Goal: Task Accomplishment & Management: Manage account settings

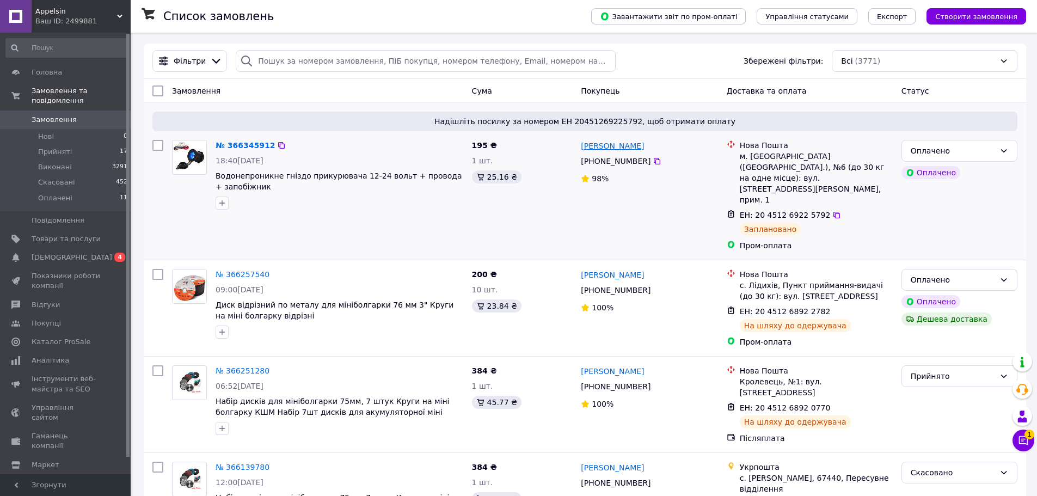
click at [621, 145] on link "[PERSON_NAME]" at bounding box center [612, 145] width 63 height 11
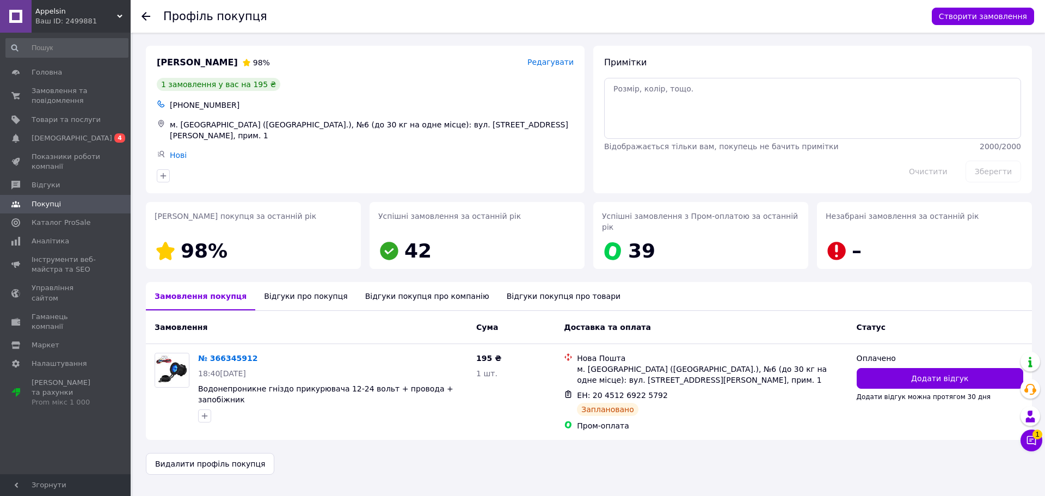
click at [296, 284] on div "Відгуки про покупця" at bounding box center [305, 296] width 101 height 28
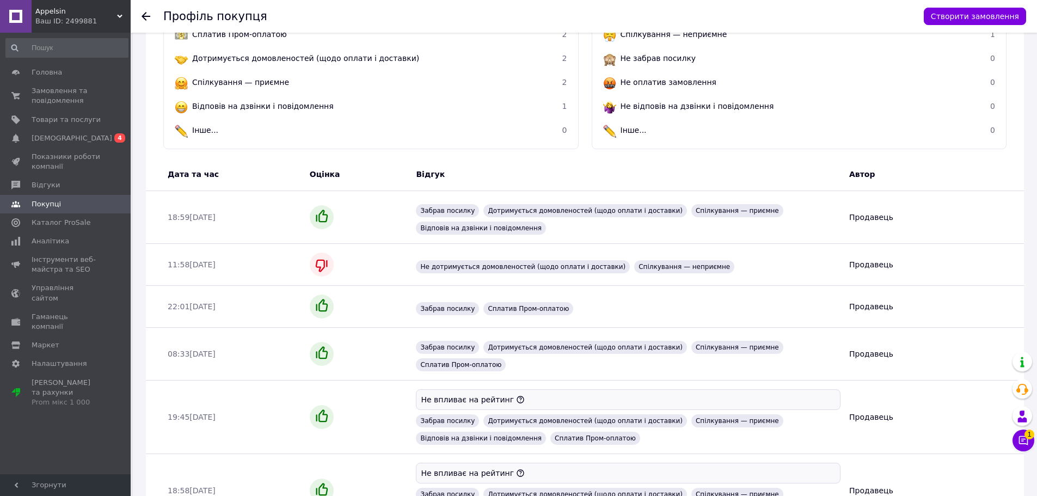
scroll to position [324, 0]
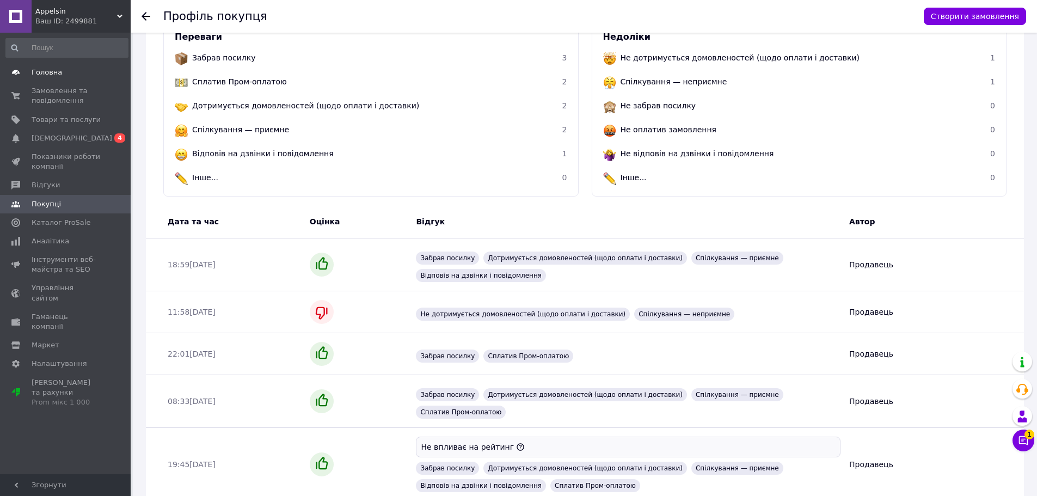
click at [97, 68] on span "Головна" at bounding box center [66, 73] width 69 height 10
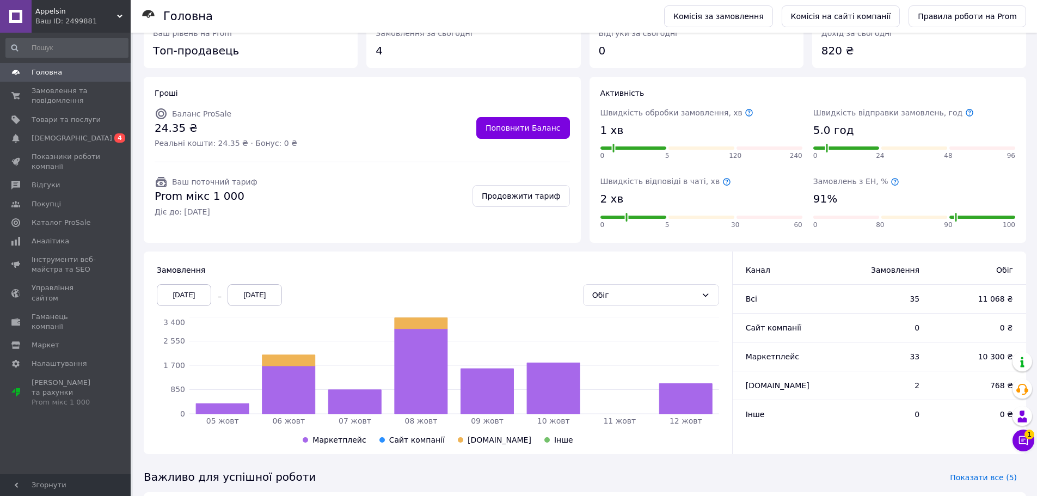
scroll to position [109, 0]
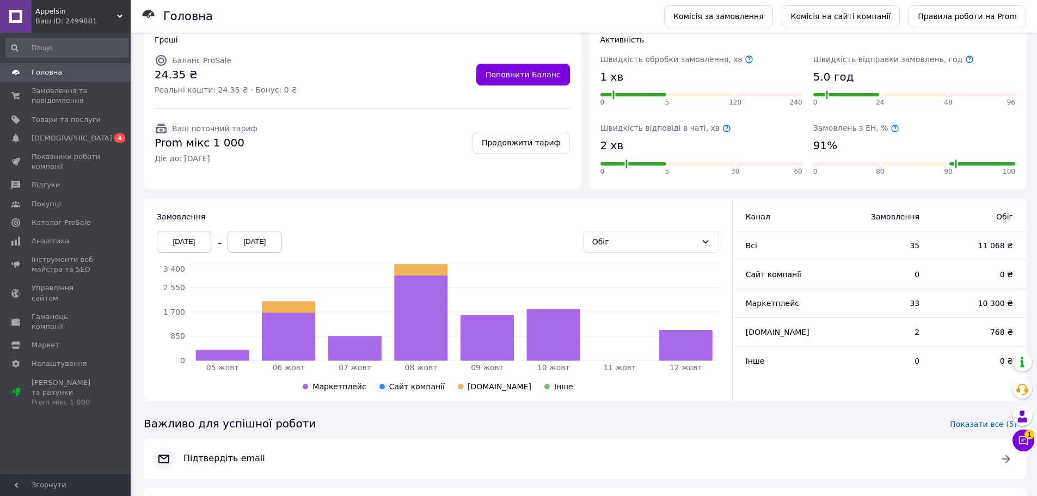
click at [58, 75] on span "Головна" at bounding box center [47, 73] width 30 height 10
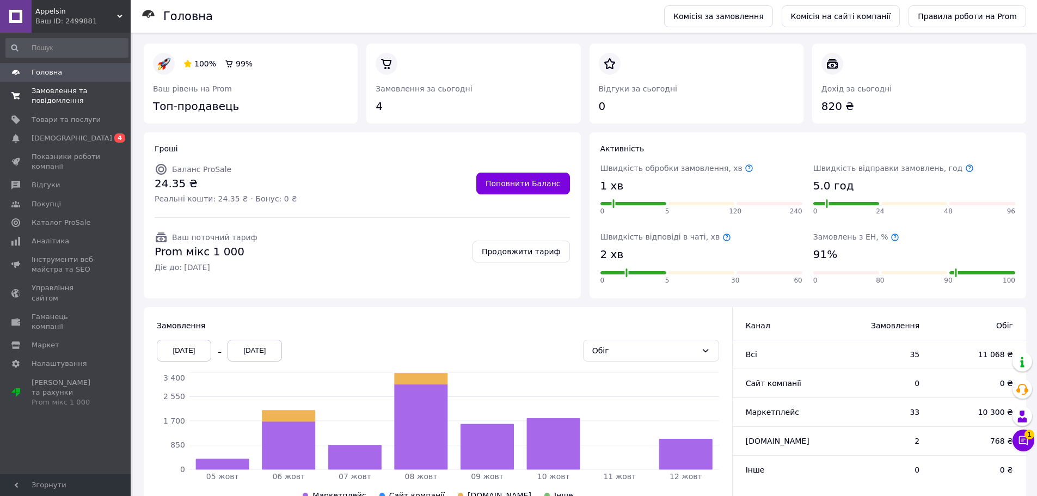
click at [70, 99] on span "Замовлення та повідомлення" at bounding box center [66, 96] width 69 height 20
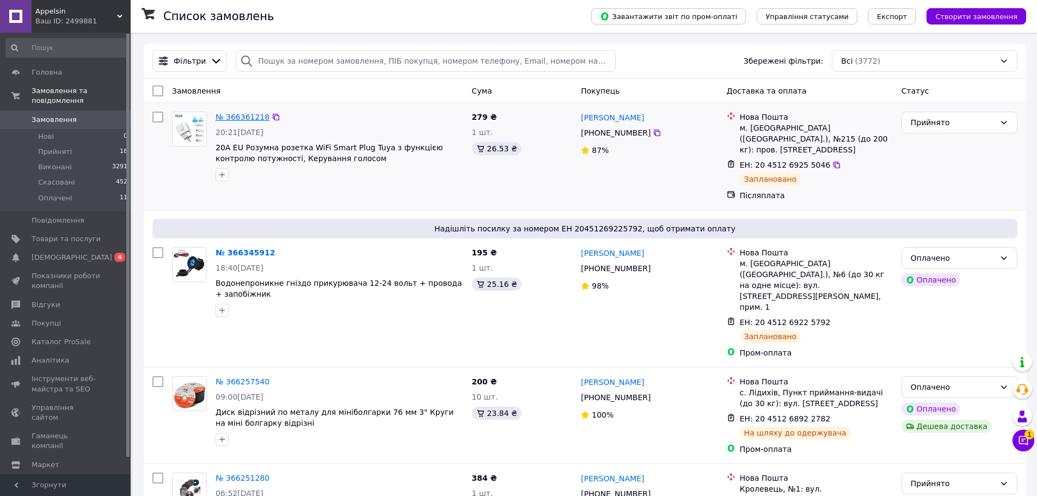
click at [242, 119] on link "№ 366361218" at bounding box center [243, 117] width 54 height 9
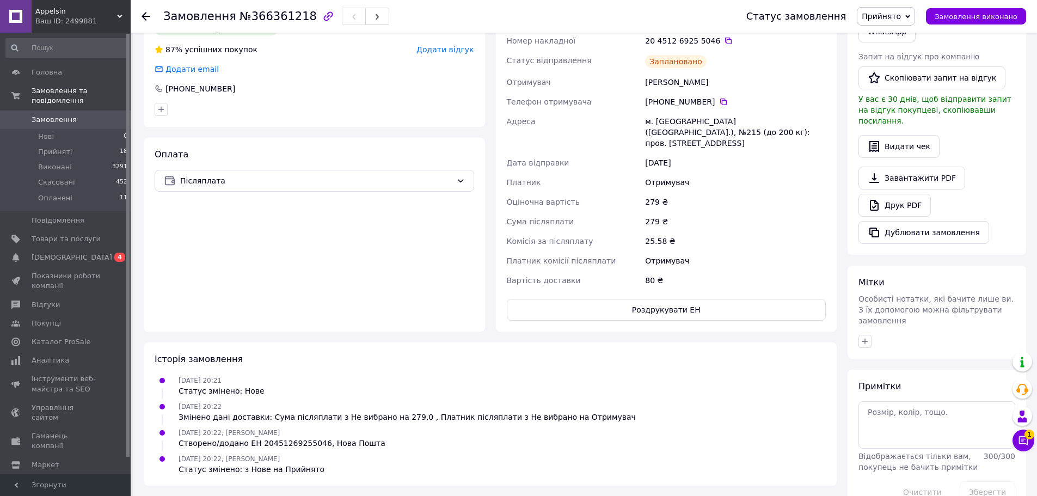
scroll to position [272, 0]
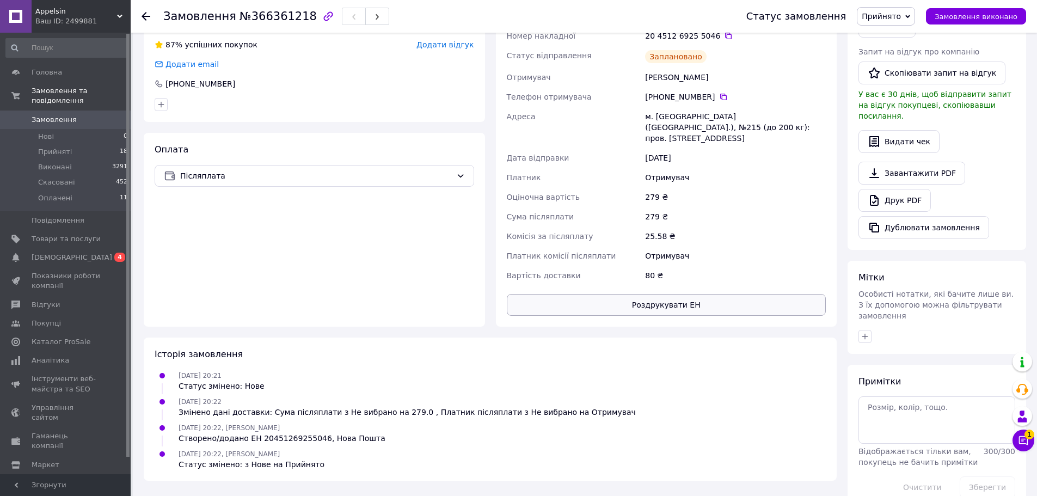
click at [662, 294] on button "Роздрукувати ЕН" at bounding box center [667, 305] width 320 height 22
